Goal: Task Accomplishment & Management: Use online tool/utility

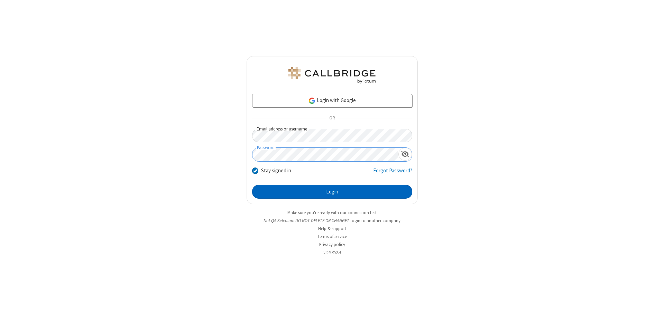
click at [332, 192] on button "Login" at bounding box center [332, 192] width 160 height 14
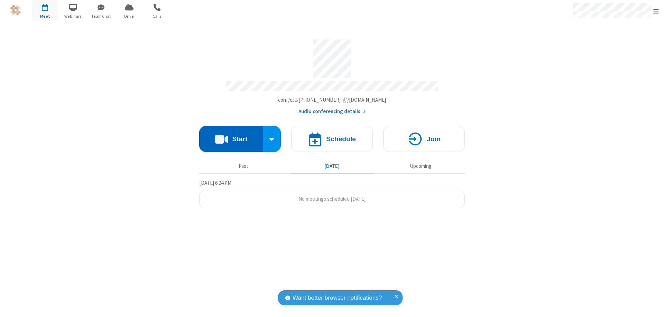
click at [231, 136] on button "Start" at bounding box center [231, 139] width 64 height 26
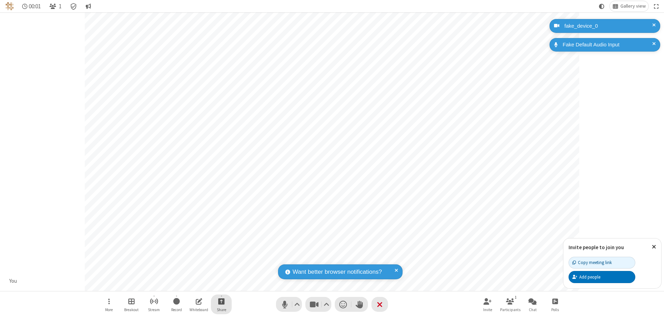
click at [221, 301] on span "Start sharing" at bounding box center [221, 301] width 7 height 9
click at [221, 259] on span "Share additional camera" at bounding box center [225, 260] width 51 height 6
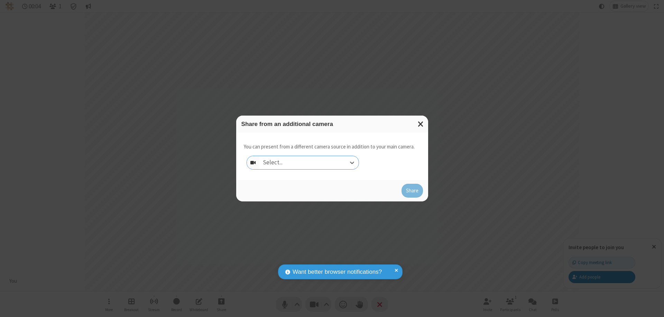
click at [309, 163] on div "Select..." at bounding box center [309, 162] width 99 height 13
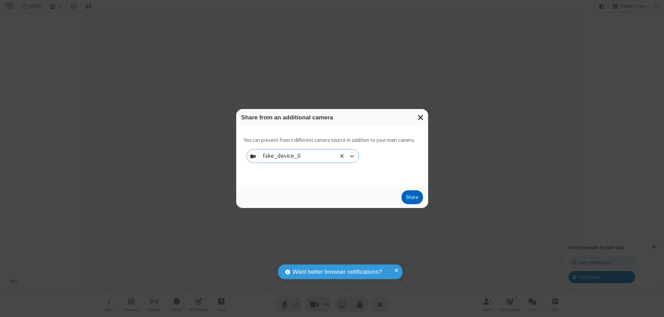
click at [412, 199] on button "Share" at bounding box center [412, 197] width 21 height 14
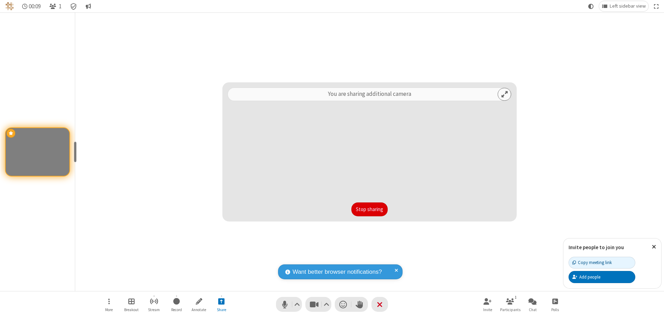
click at [370, 209] on button "Stop sharing" at bounding box center [370, 209] width 36 height 14
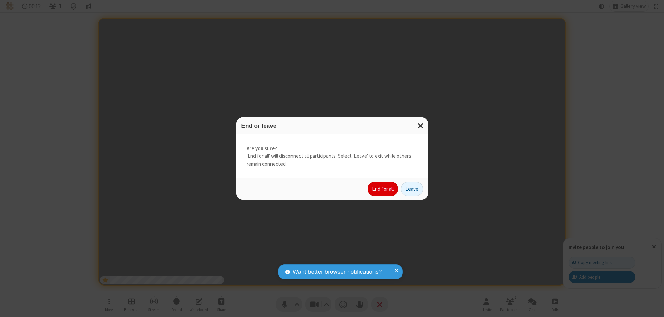
click at [383, 189] on button "End for all" at bounding box center [383, 189] width 30 height 14
